Goal: Obtain resource: Obtain resource

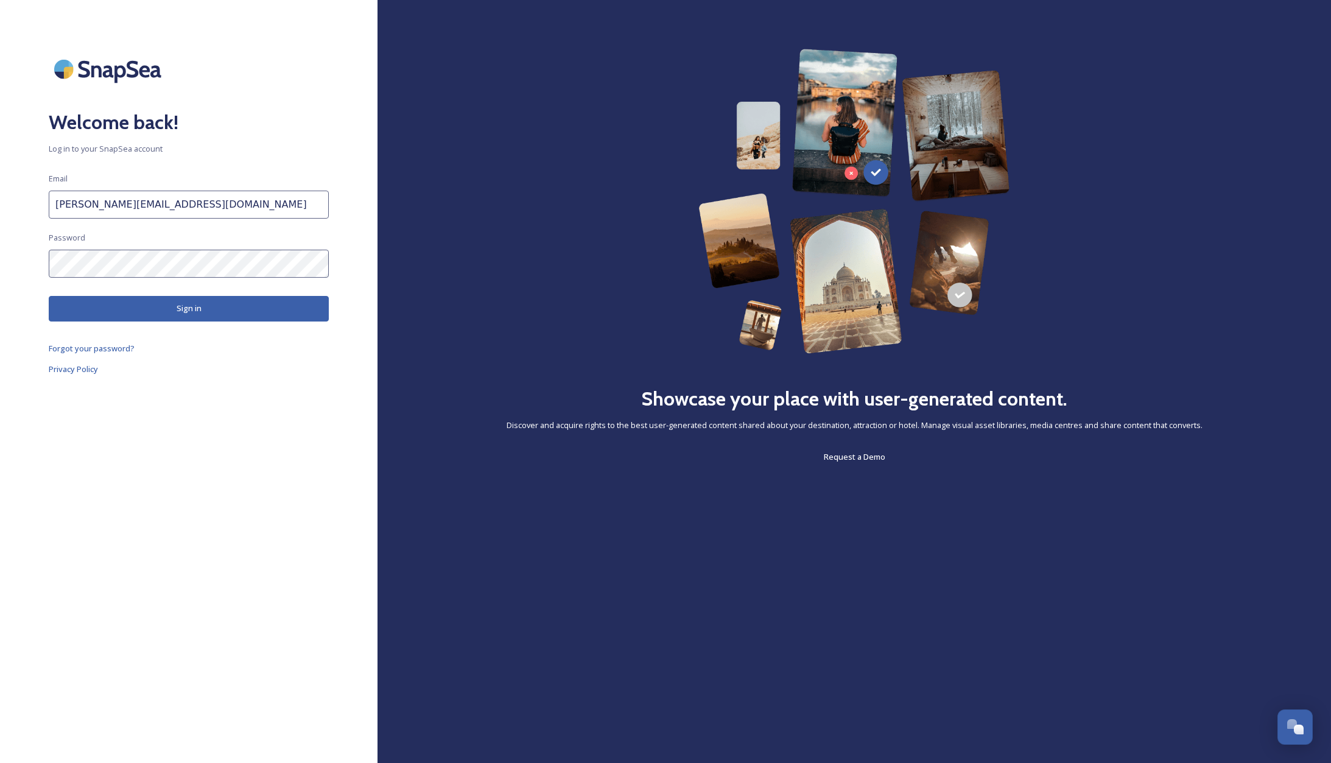
click at [156, 313] on button "Sign in" at bounding box center [189, 308] width 280 height 25
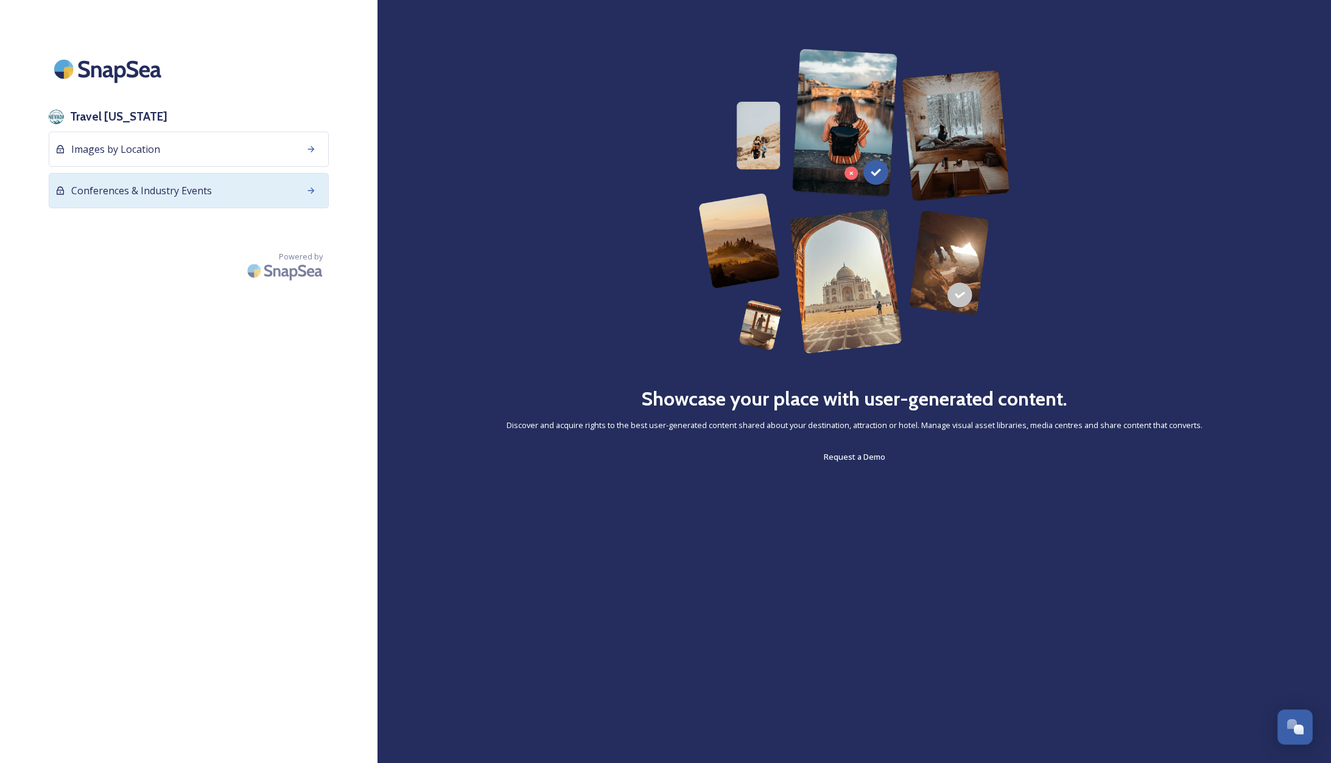
click at [175, 189] on span "Conferences & Industry Events" at bounding box center [141, 190] width 141 height 15
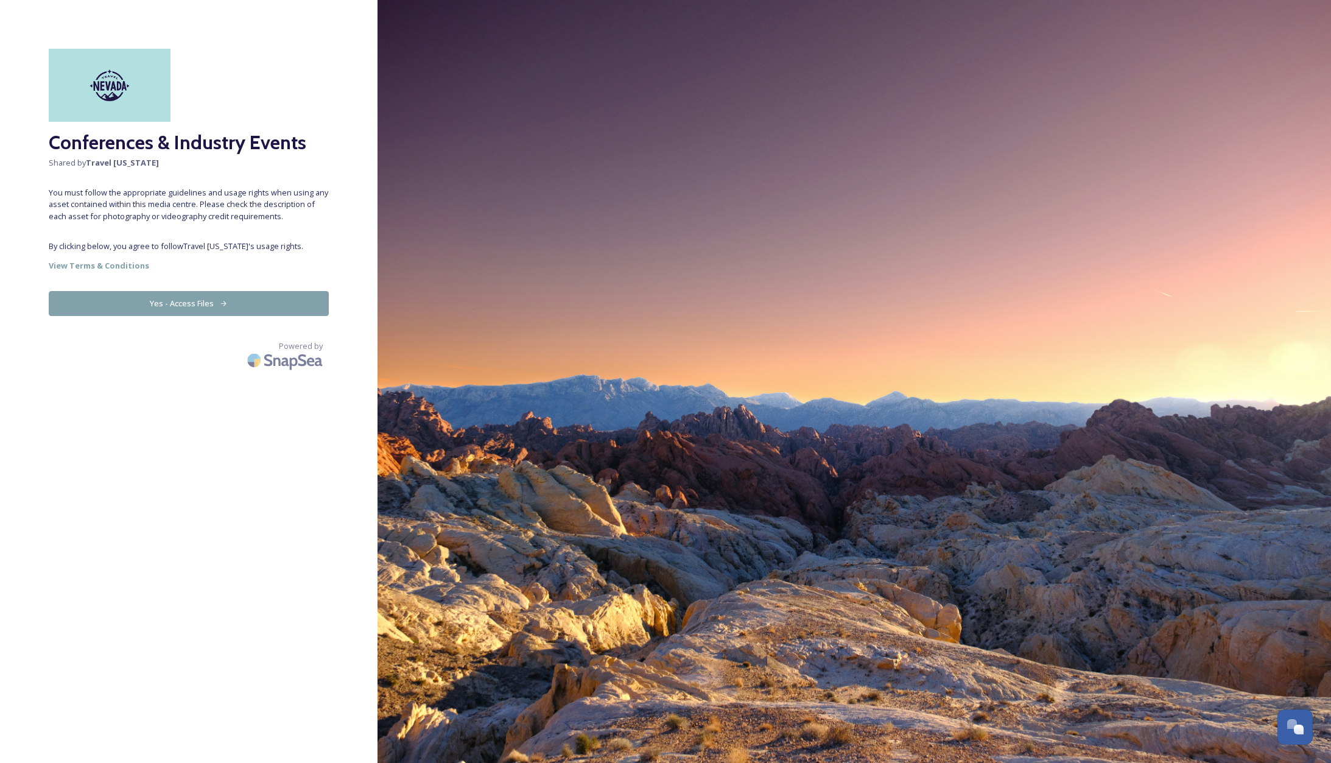
click at [205, 304] on button "Yes - Access Files" at bounding box center [189, 303] width 280 height 25
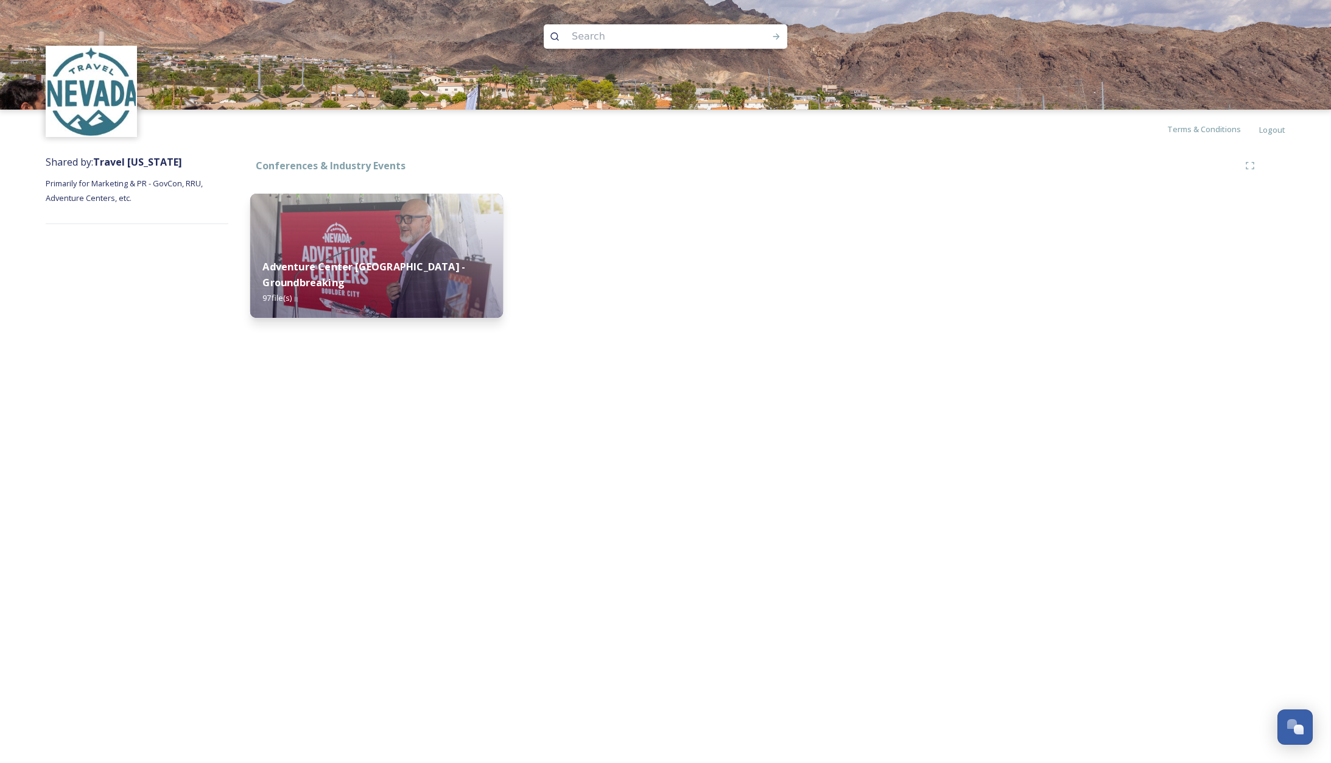
click at [348, 230] on img at bounding box center [376, 256] width 253 height 124
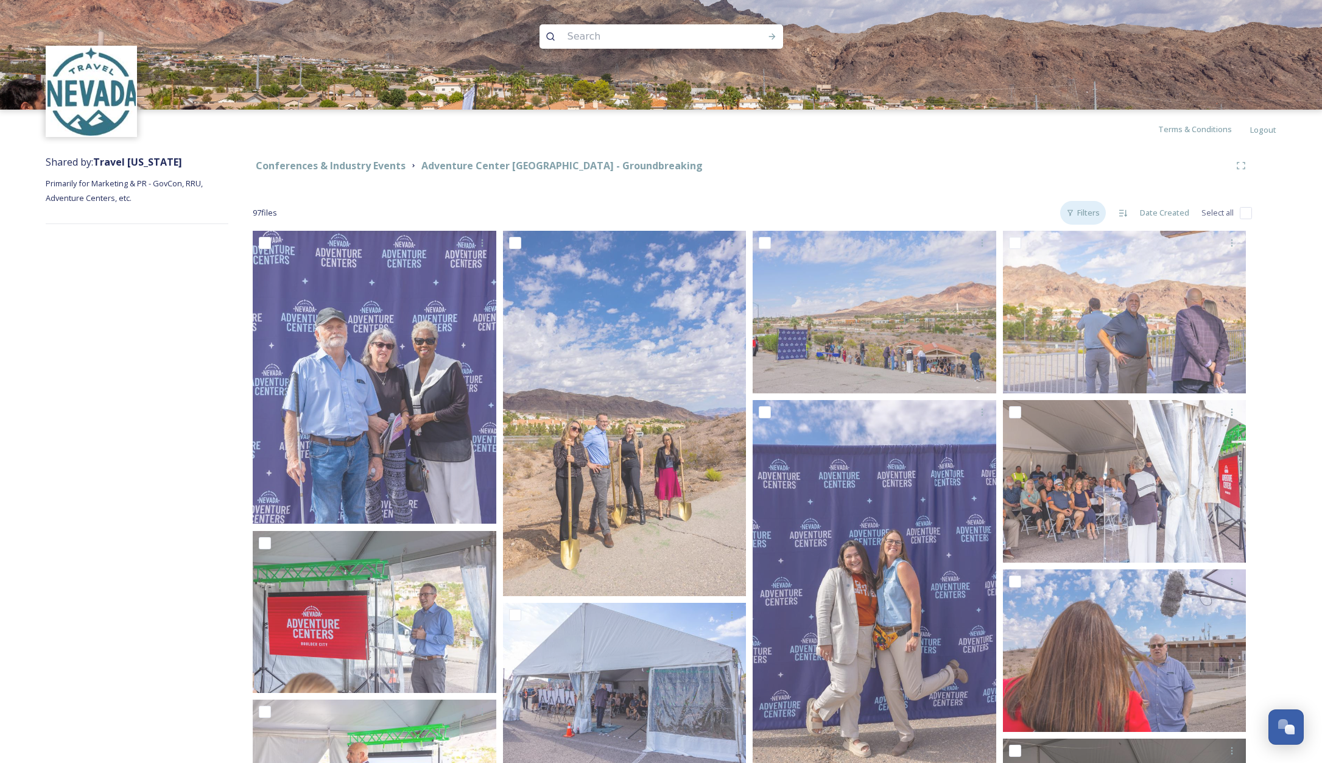
click at [1091, 213] on div "Filters" at bounding box center [1083, 213] width 46 height 24
click at [1086, 210] on div "Filters" at bounding box center [1083, 213] width 46 height 24
click at [1077, 215] on div "Filters" at bounding box center [1083, 213] width 46 height 24
click at [1159, 213] on div "Date Created" at bounding box center [1165, 213] width 62 height 24
click at [1148, 286] on span "Name" at bounding box center [1147, 289] width 21 height 12
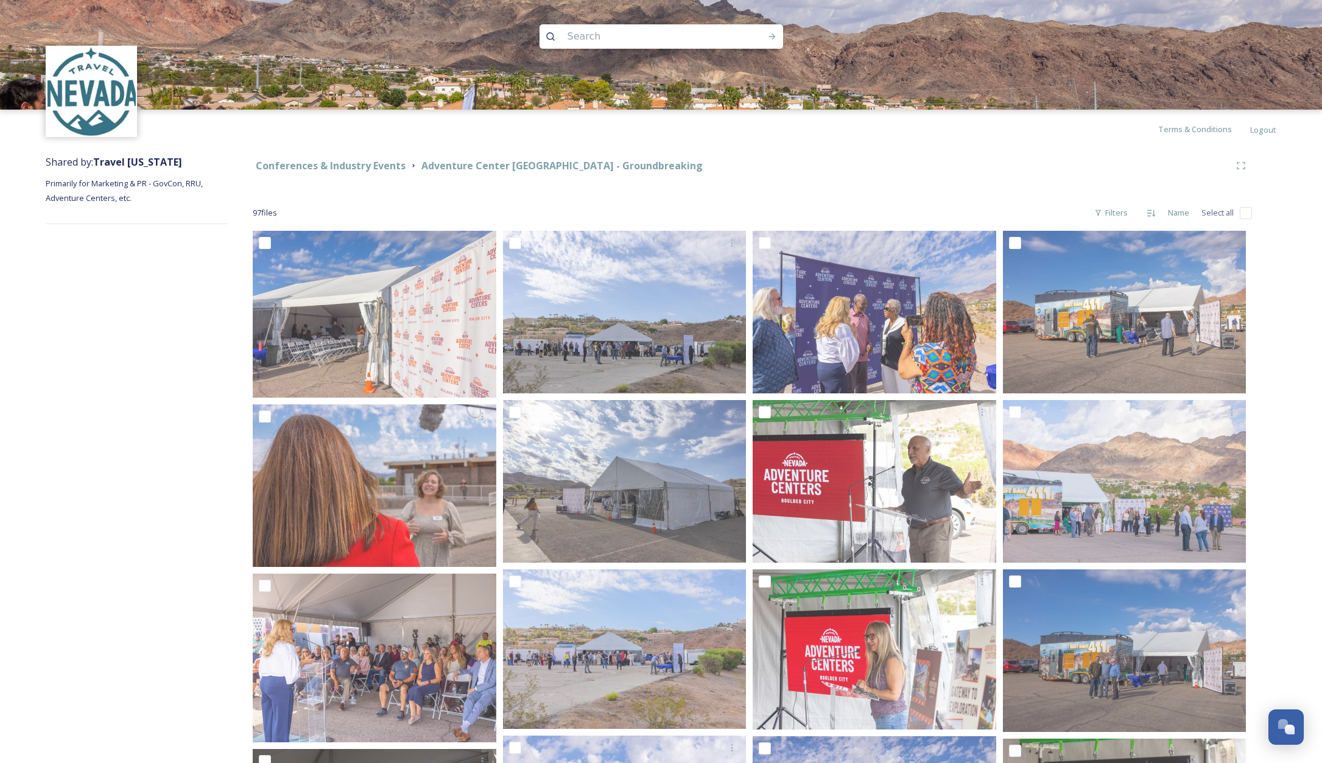
click at [579, 39] on input at bounding box center [645, 36] width 167 height 27
type input "nearest town"
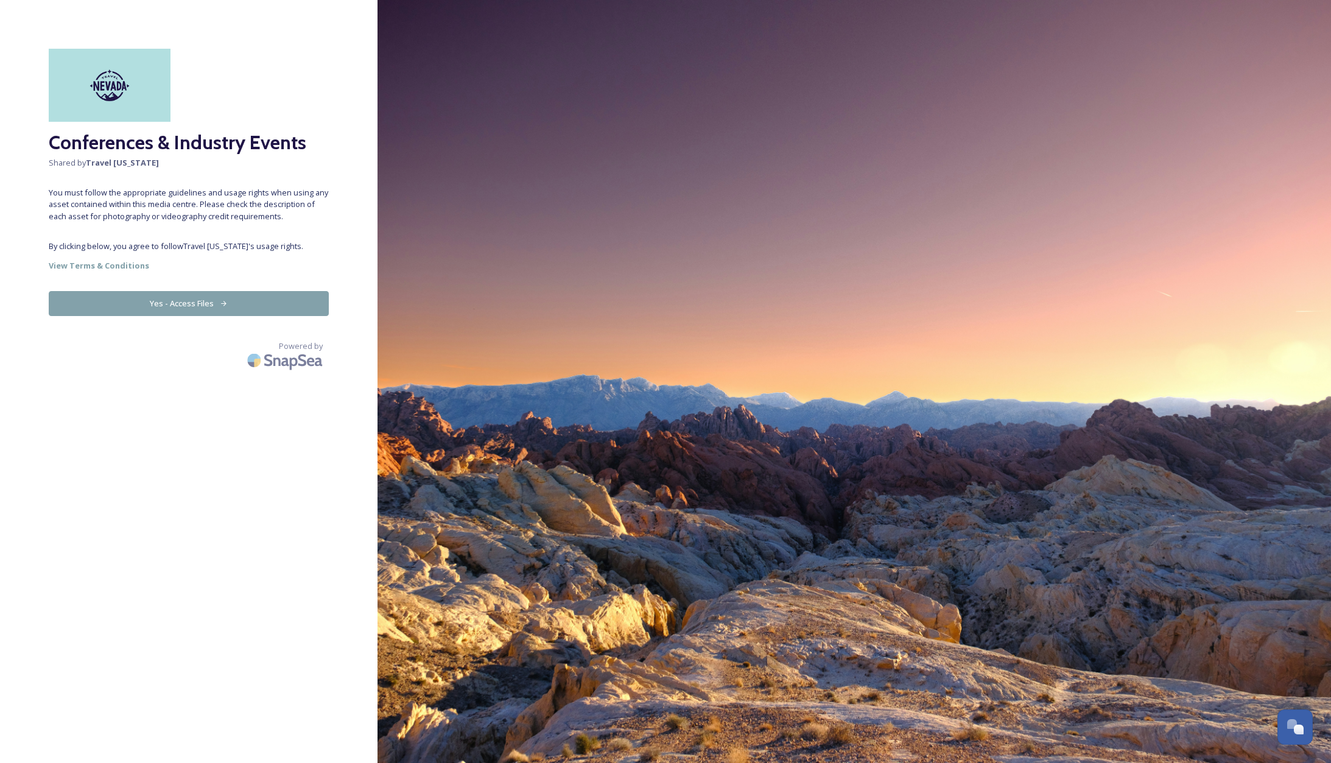
click at [228, 301] on button "Yes - Access Files" at bounding box center [189, 303] width 280 height 25
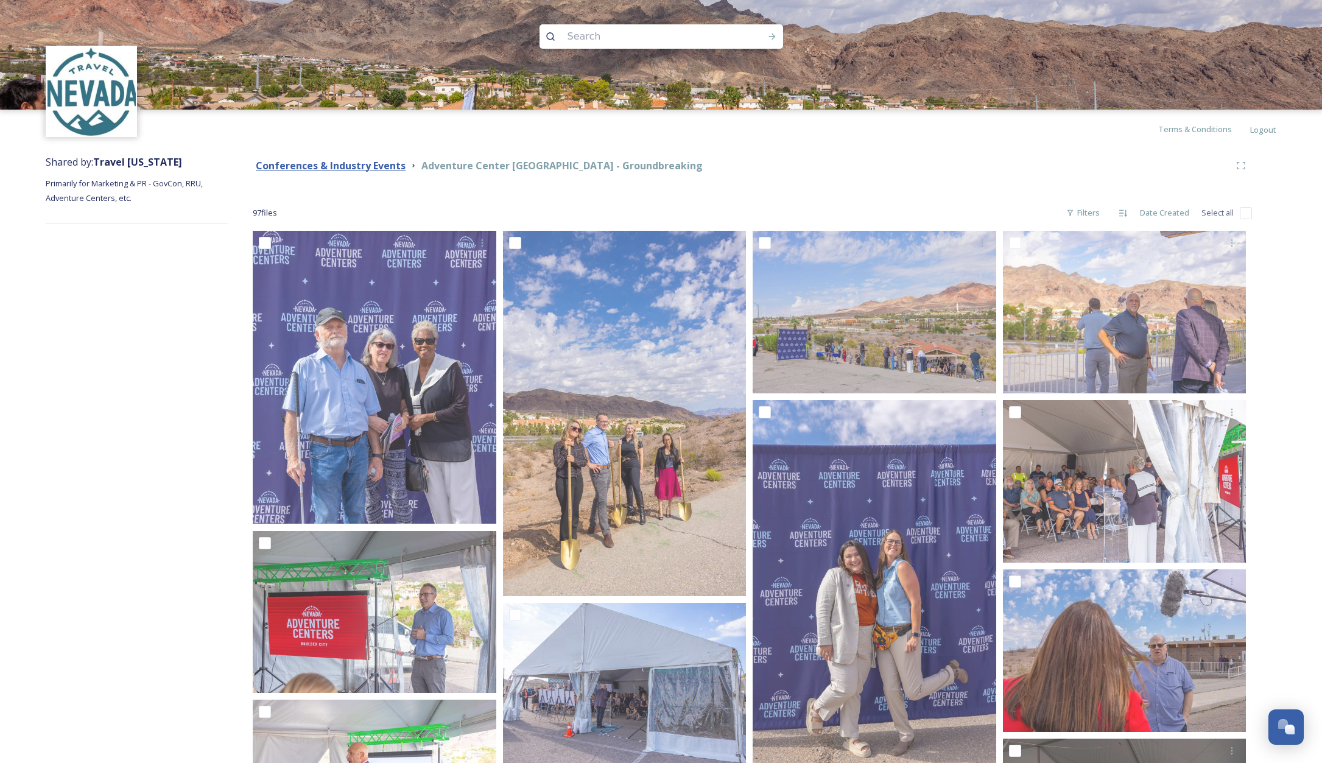
click at [378, 168] on strong "Conferences & Industry Events" at bounding box center [331, 165] width 150 height 13
